Goal: Navigation & Orientation: Find specific page/section

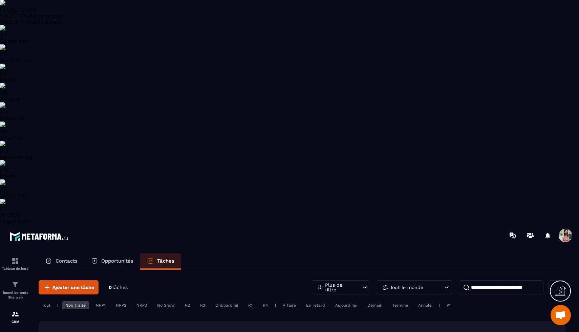
select select "******"
click at [79, 301] on div "Non Traité" at bounding box center [75, 305] width 27 height 8
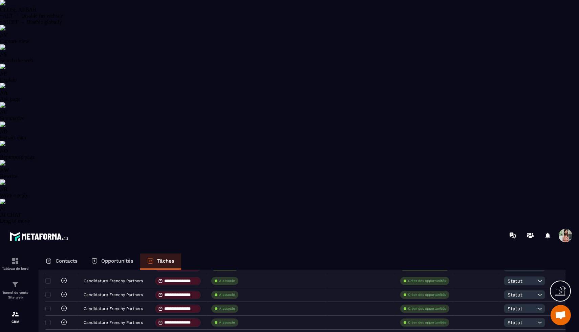
scroll to position [1222, 0]
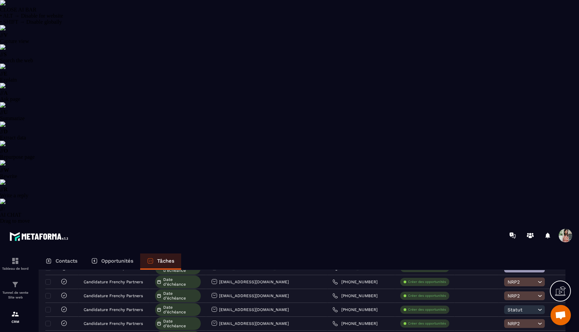
scroll to position [639, 0]
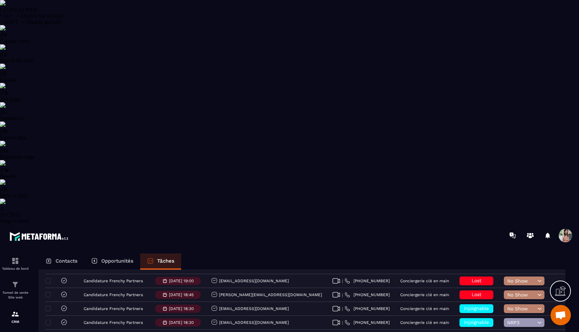
scroll to position [0, 0]
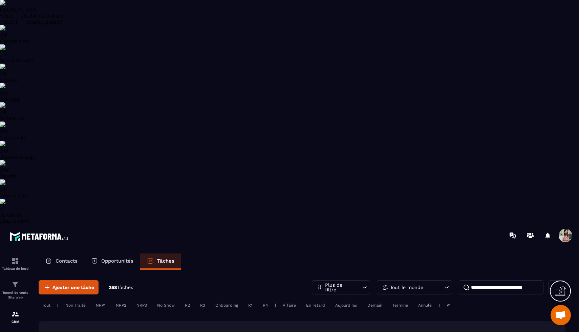
click at [79, 301] on div "Non Traité" at bounding box center [75, 305] width 27 height 8
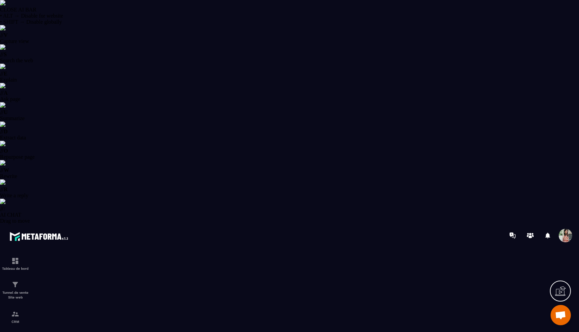
click at [15, 320] on p "CRM" at bounding box center [15, 322] width 27 height 4
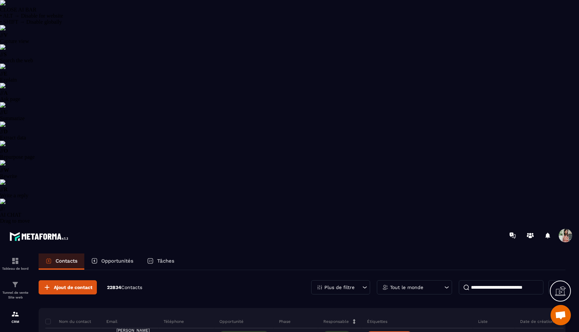
click at [166, 258] on p "Tâches" at bounding box center [165, 261] width 17 height 6
